Goal: Complete application form

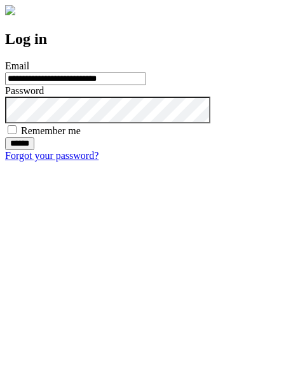
type input "**********"
click at [34, 150] on input "******" at bounding box center [19, 143] width 29 height 13
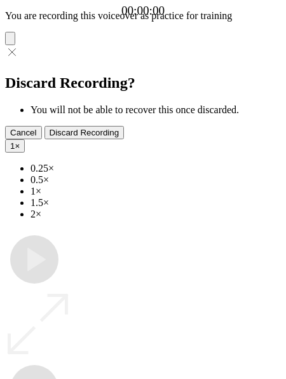
type input "**********"
